Goal: Transaction & Acquisition: Purchase product/service

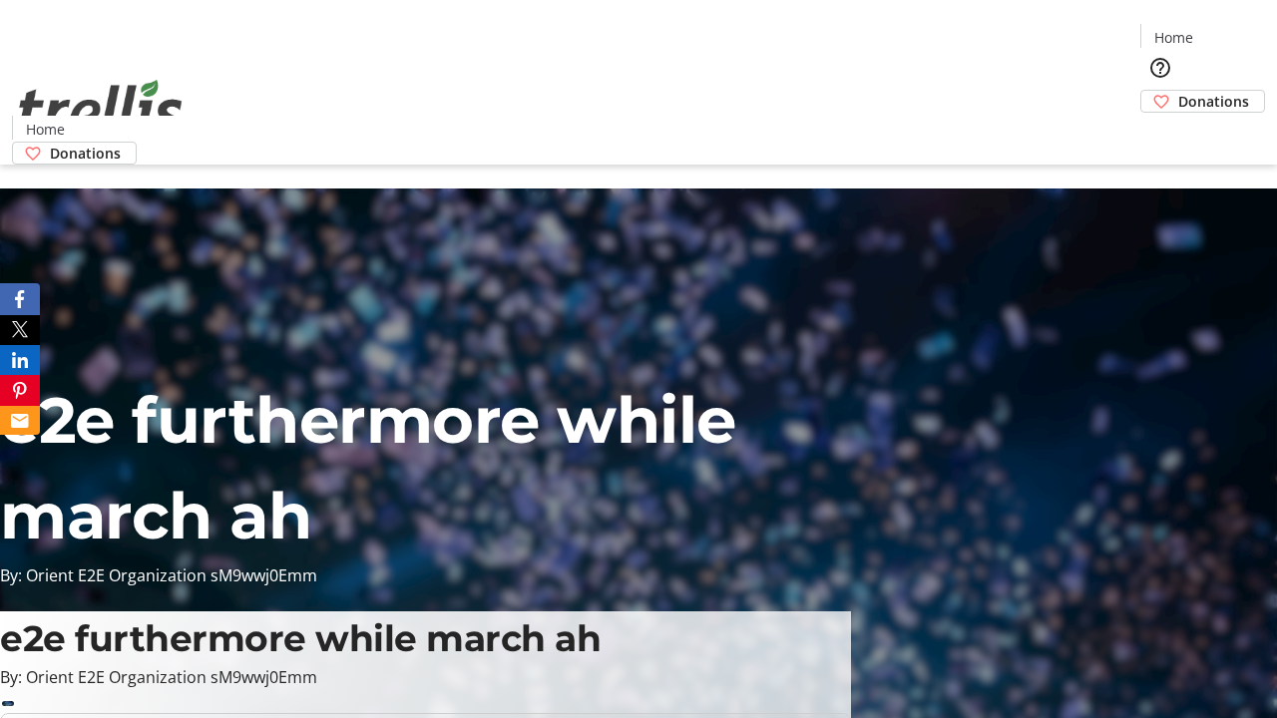
click at [1178, 91] on span "Donations" at bounding box center [1213, 101] width 71 height 21
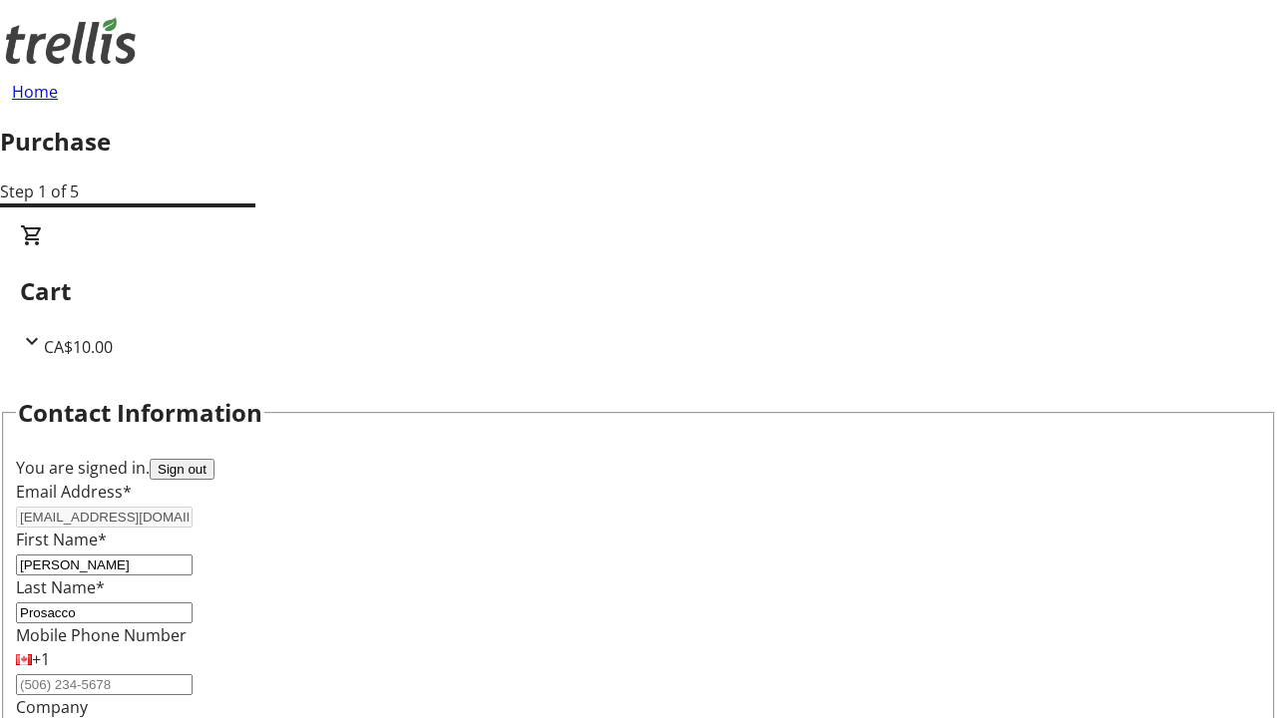
select select "BC"
select select "CA"
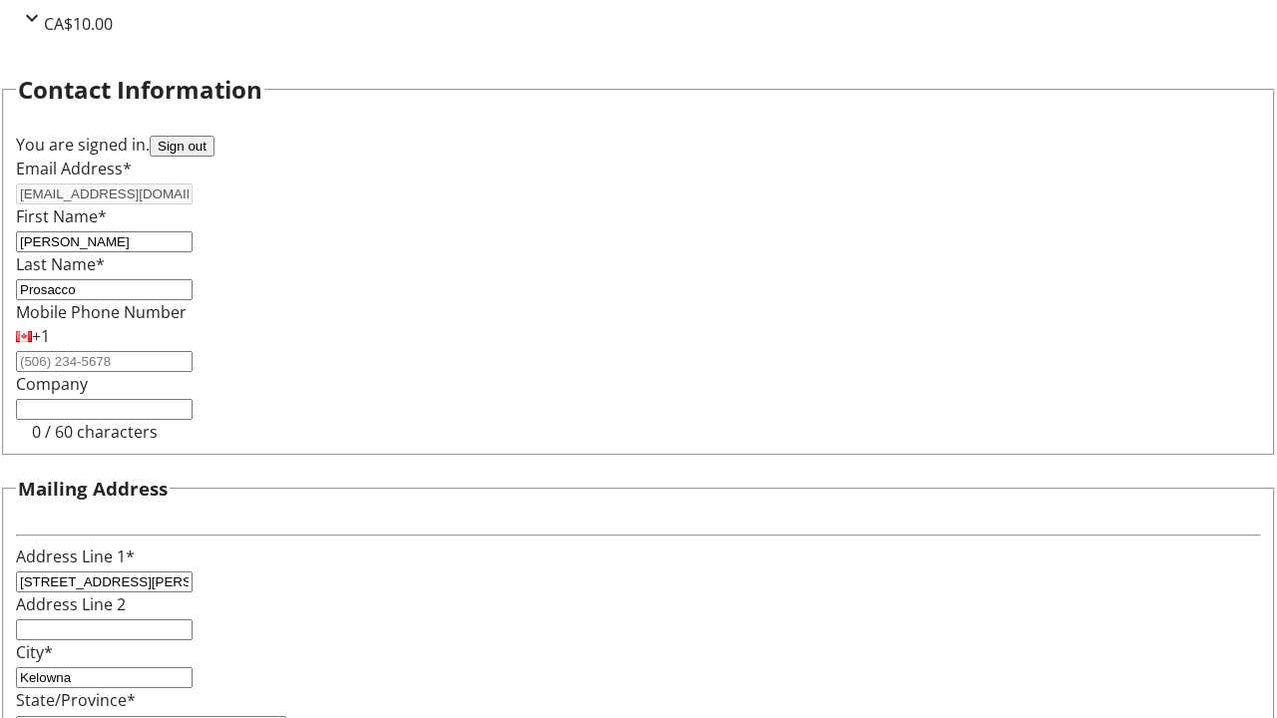
type input "V1Y 0C2"
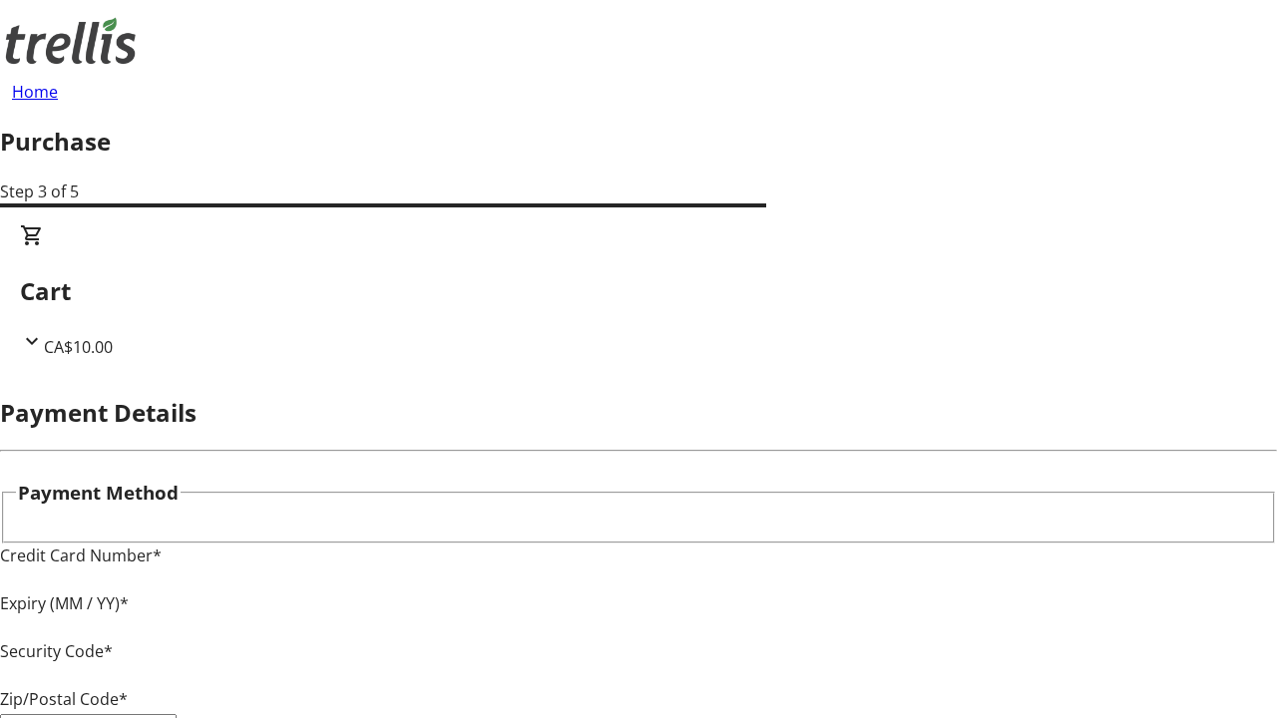
type input "V1Y 0C2"
